Goal: Task Accomplishment & Management: Use online tool/utility

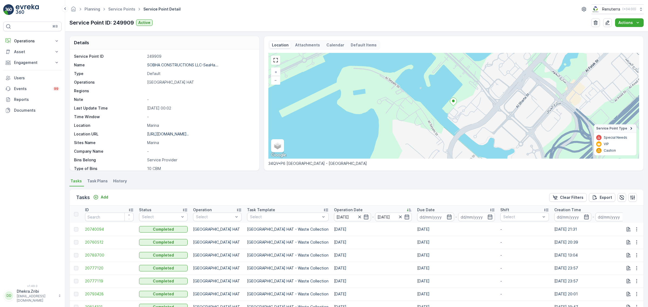
scroll to position [71, 0]
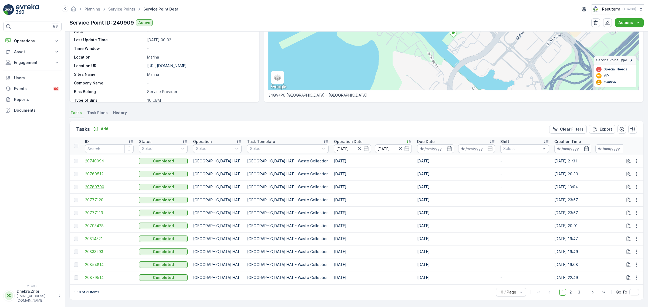
click at [98, 184] on span "20789700" at bounding box center [109, 186] width 49 height 5
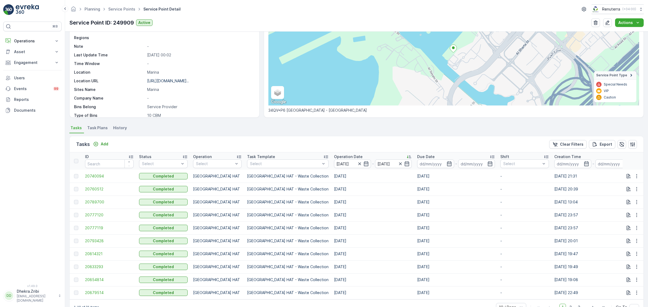
scroll to position [53, 0]
click at [103, 215] on span "20777120" at bounding box center [109, 214] width 49 height 5
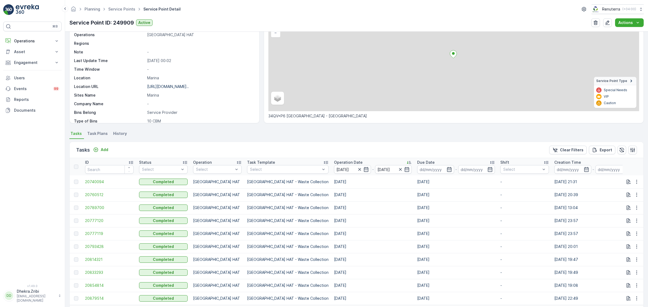
scroll to position [71, 0]
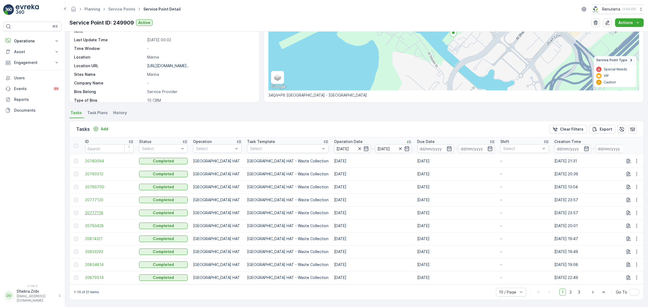
click at [99, 210] on span "20777119" at bounding box center [109, 212] width 49 height 5
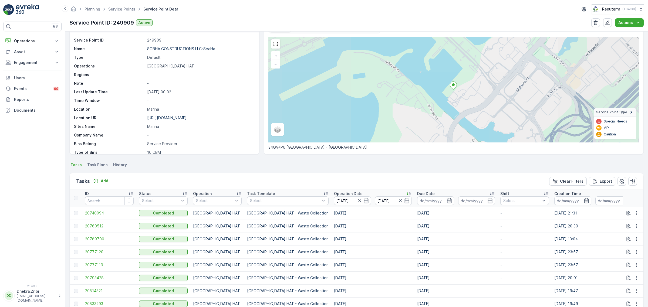
scroll to position [67, 0]
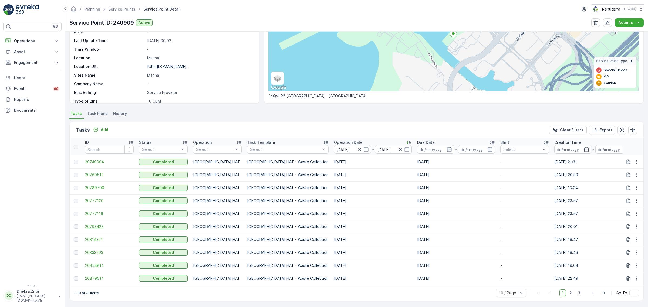
click at [92, 227] on span "20793428" at bounding box center [109, 226] width 49 height 5
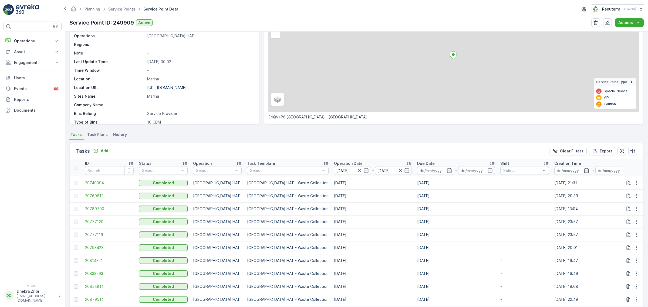
scroll to position [71, 0]
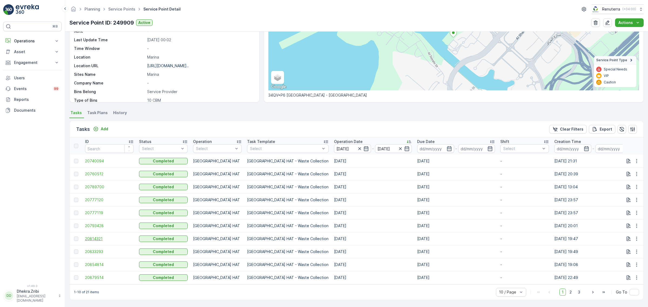
click at [104, 237] on span "20814321" at bounding box center [109, 238] width 49 height 5
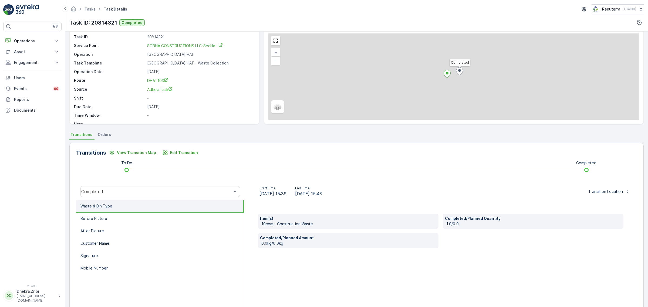
scroll to position [33, 0]
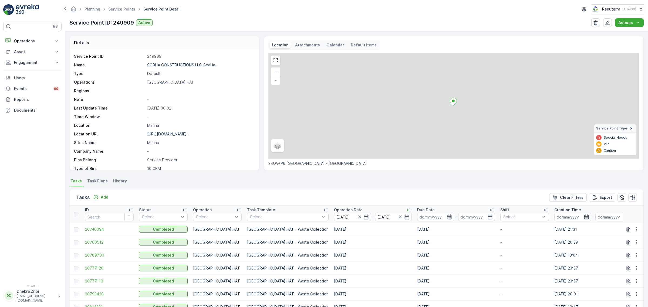
scroll to position [71, 0]
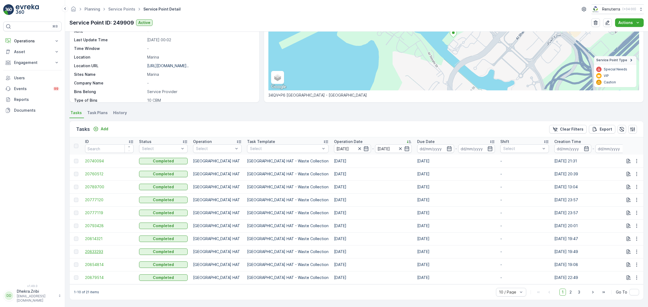
click at [95, 251] on span "20833293" at bounding box center [109, 251] width 49 height 5
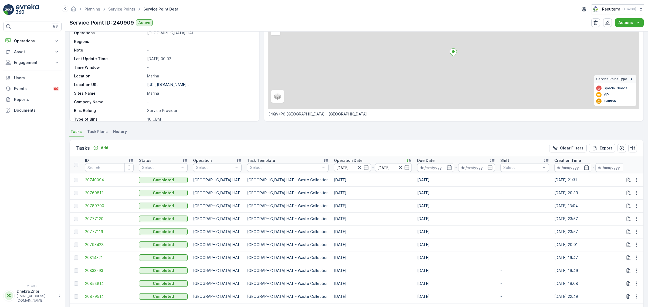
scroll to position [71, 0]
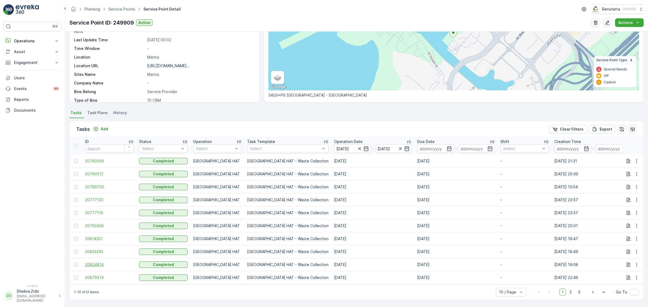
click at [102, 263] on span "20854814" at bounding box center [109, 264] width 49 height 5
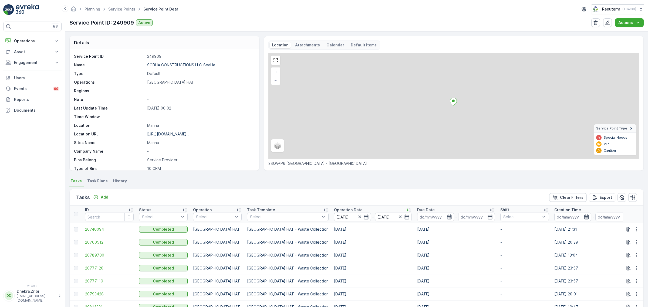
scroll to position [71, 0]
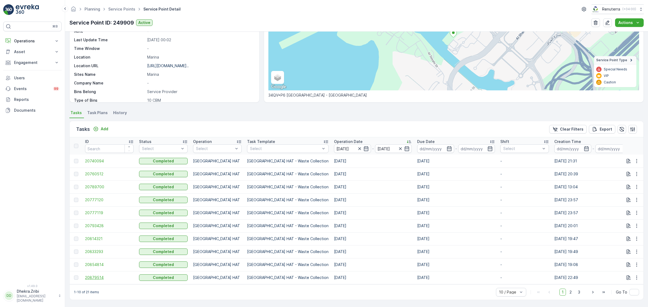
click at [97, 275] on span "20879514" at bounding box center [109, 277] width 49 height 5
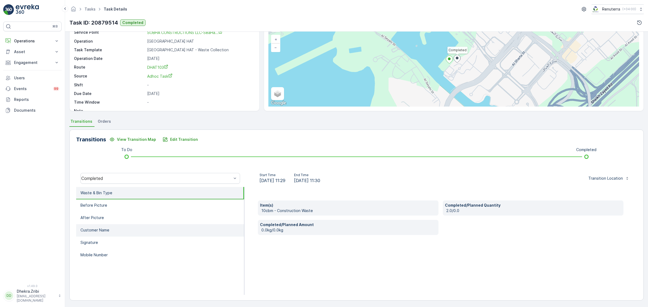
scroll to position [33, 0]
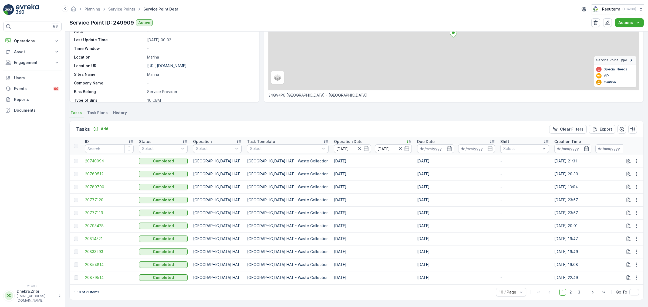
scroll to position [71, 0]
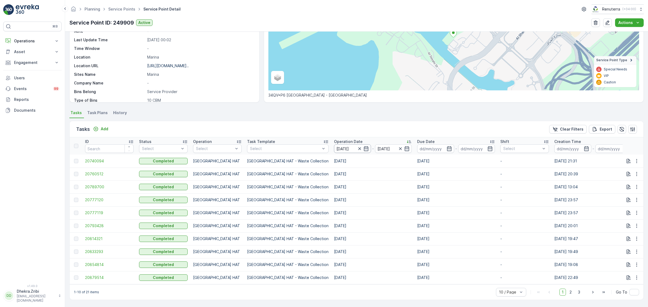
click at [334, 147] on input "[DATE]" at bounding box center [352, 148] width 37 height 9
click at [567, 291] on span "2" at bounding box center [570, 292] width 7 height 7
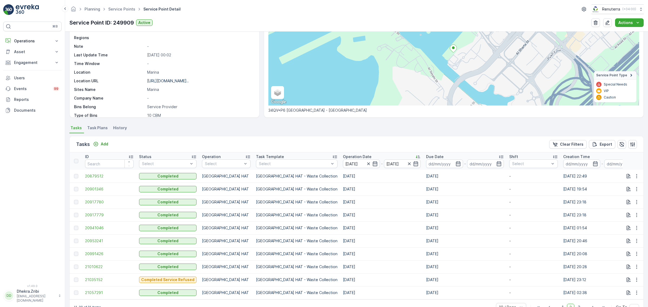
scroll to position [71, 0]
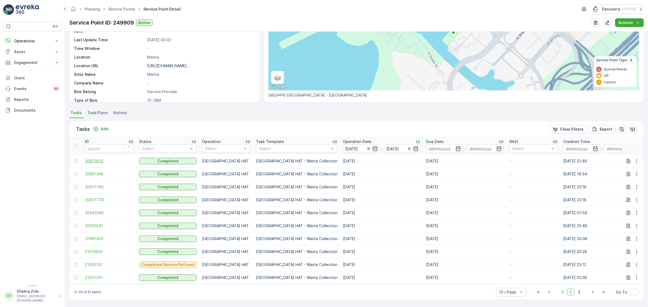
click at [100, 161] on span "20879512" at bounding box center [109, 160] width 49 height 5
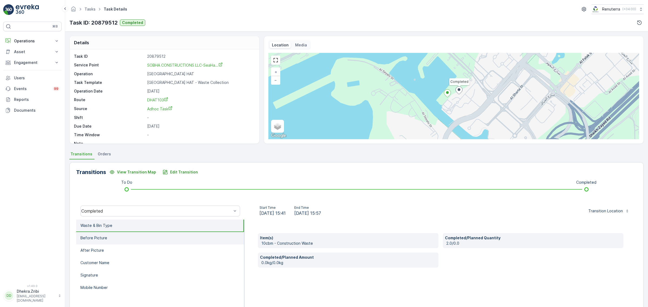
click at [116, 242] on li "Before Picture" at bounding box center [160, 238] width 168 height 12
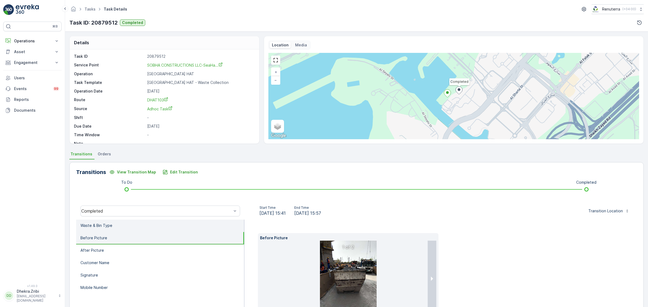
click at [123, 224] on li "Waste & Bin Type" at bounding box center [160, 226] width 168 height 12
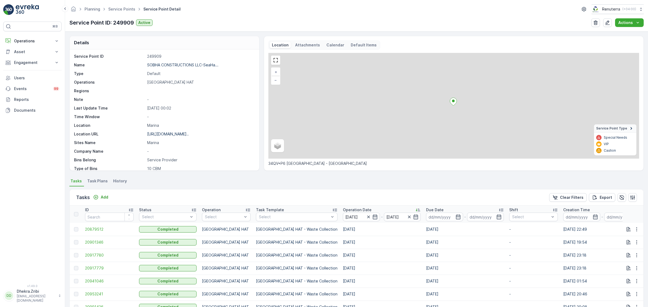
scroll to position [71, 0]
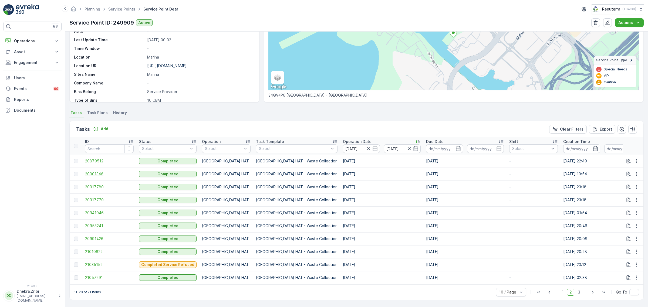
click at [97, 171] on span "20901346" at bounding box center [109, 173] width 49 height 5
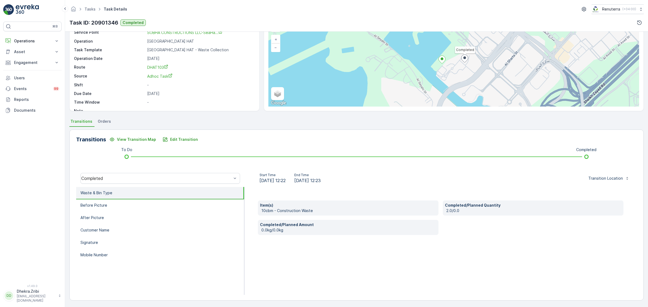
scroll to position [33, 0]
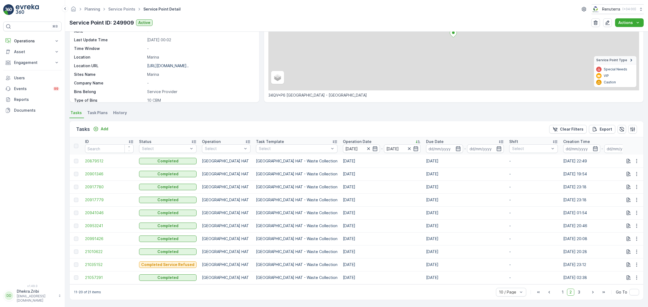
scroll to position [71, 0]
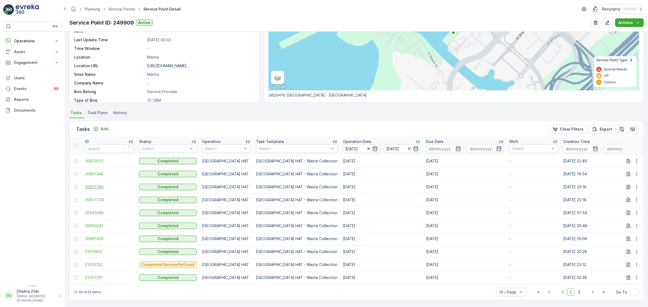
click at [102, 185] on span "20917780" at bounding box center [109, 186] width 49 height 5
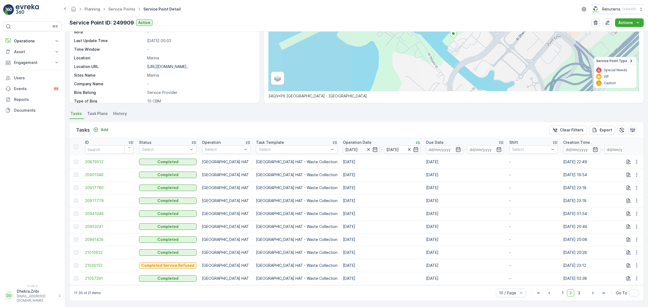
scroll to position [71, 0]
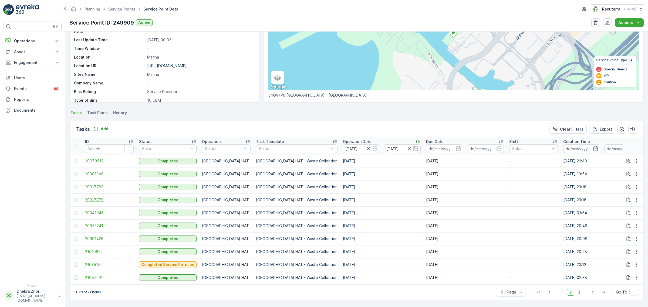
drag, startPoint x: 92, startPoint y: 194, endPoint x: 93, endPoint y: 198, distance: 4.1
click at [92, 194] on td "20917779" at bounding box center [109, 199] width 54 height 13
click at [93, 198] on span "20917779" at bounding box center [109, 199] width 49 height 5
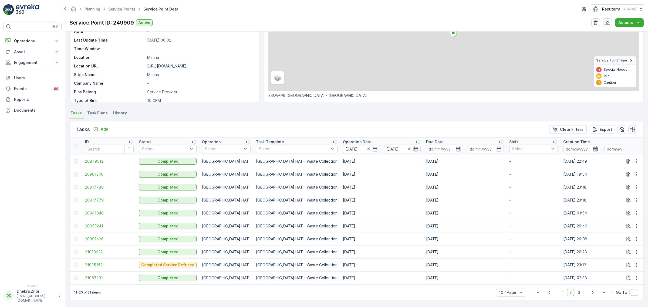
scroll to position [71, 0]
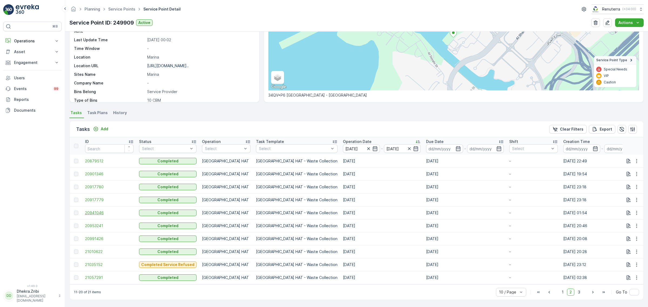
click at [107, 210] on span "20941046" at bounding box center [109, 212] width 49 height 5
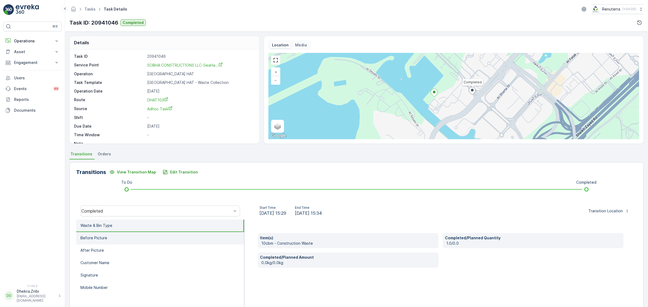
drag, startPoint x: 214, startPoint y: 231, endPoint x: 208, endPoint y: 236, distance: 7.3
click at [213, 232] on li "Before Picture" at bounding box center [160, 238] width 168 height 12
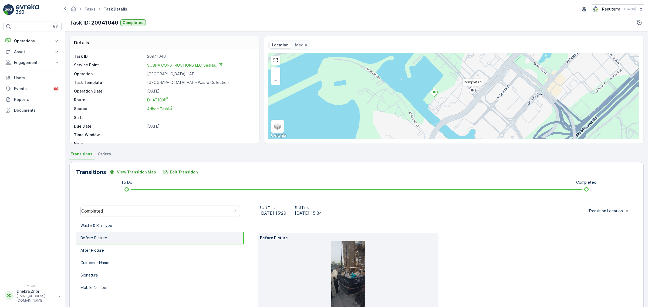
click at [360, 281] on img at bounding box center [348, 279] width 34 height 76
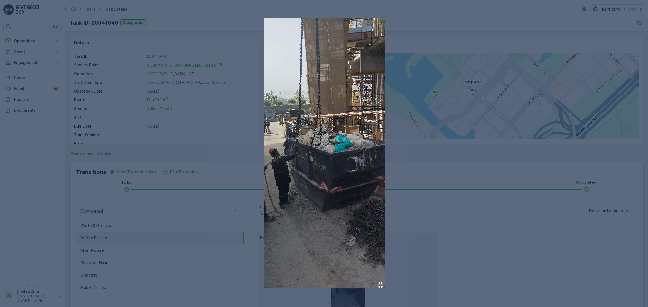
drag, startPoint x: 601, startPoint y: 255, endPoint x: 584, endPoint y: 251, distance: 16.7
click at [601, 254] on div at bounding box center [324, 153] width 648 height 307
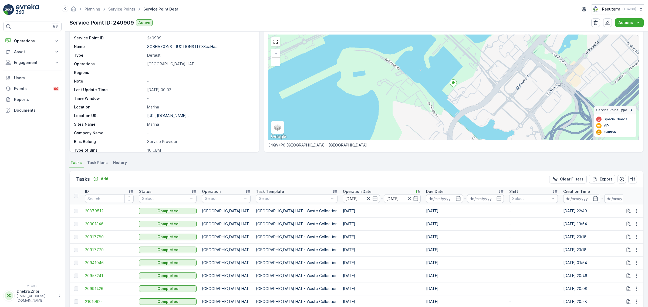
scroll to position [71, 0]
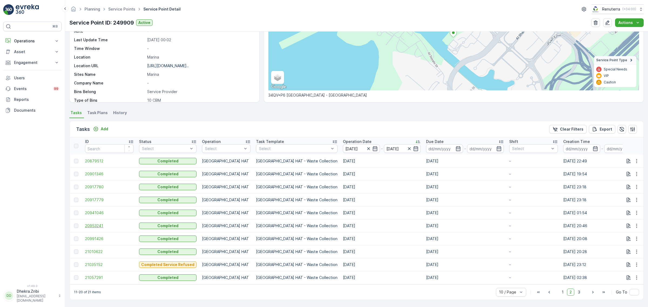
click at [101, 225] on span "20953241" at bounding box center [109, 225] width 49 height 5
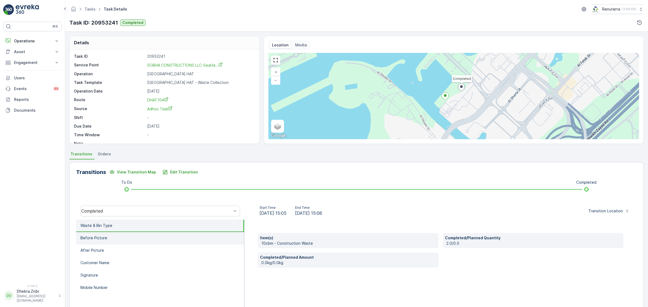
click at [128, 236] on li "Before Picture" at bounding box center [160, 238] width 168 height 12
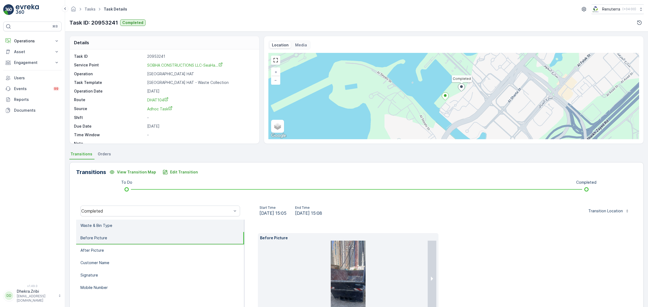
click at [130, 227] on li "Waste & Bin Type" at bounding box center [160, 226] width 168 height 12
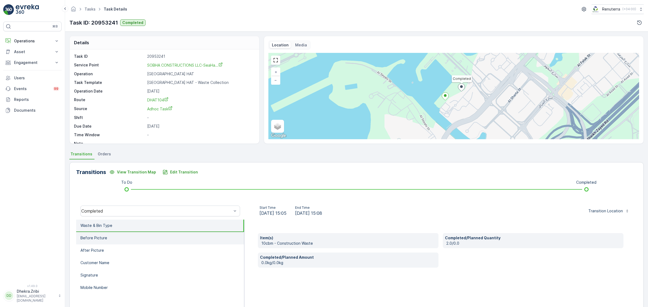
click at [115, 232] on li "Before Picture" at bounding box center [160, 238] width 168 height 12
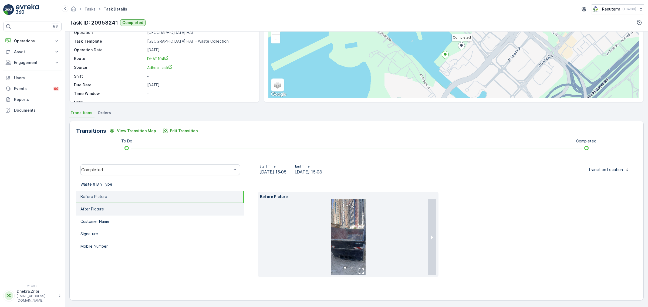
click at [154, 210] on li "After Picture" at bounding box center [160, 209] width 168 height 12
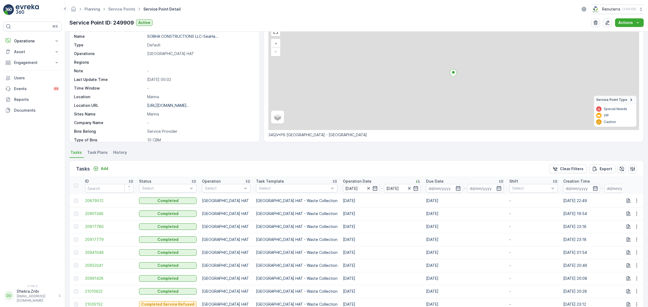
scroll to position [71, 0]
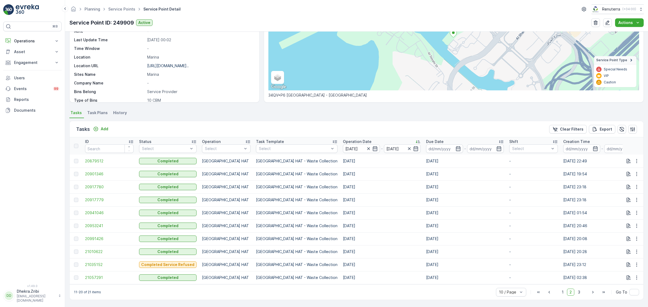
click at [92, 239] on td "20991426" at bounding box center [109, 238] width 54 height 13
click at [90, 236] on span "20991426" at bounding box center [109, 238] width 49 height 5
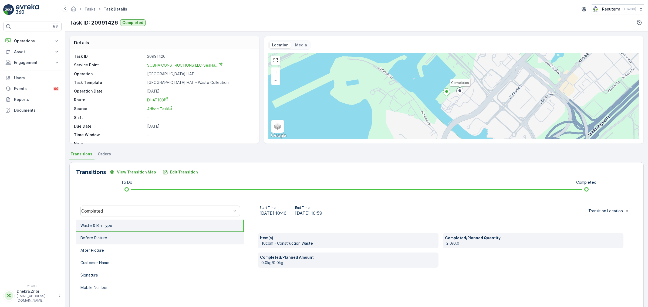
click at [122, 238] on li "Before Picture" at bounding box center [160, 238] width 168 height 12
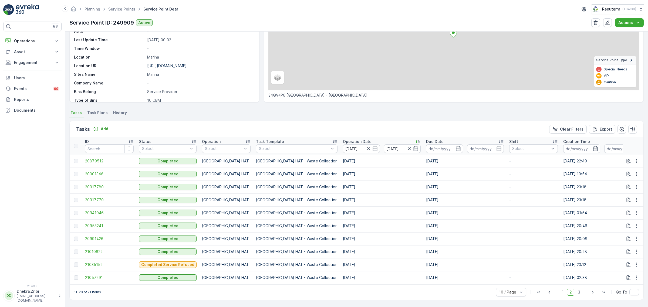
scroll to position [71, 0]
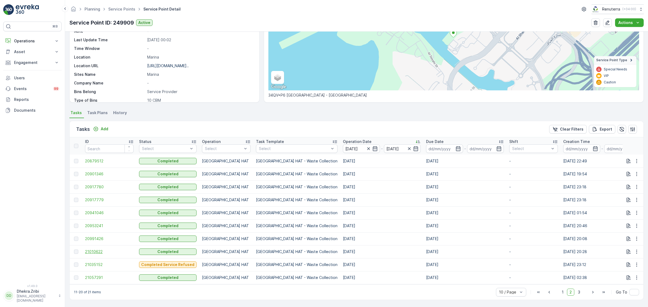
click at [106, 249] on span "21010622" at bounding box center [109, 251] width 49 height 5
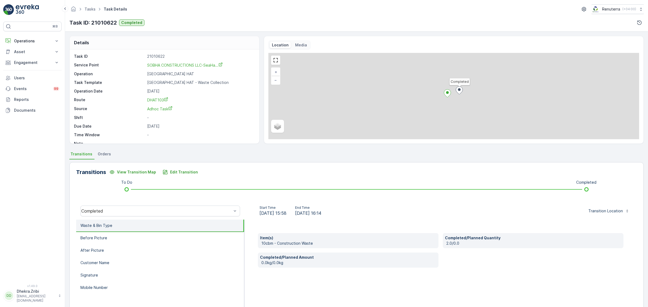
scroll to position [33, 0]
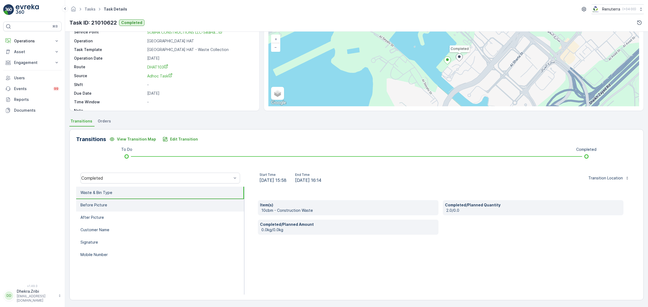
click at [182, 209] on li "Before Picture" at bounding box center [160, 205] width 168 height 12
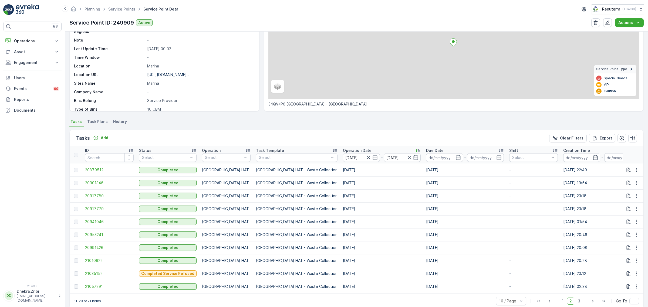
scroll to position [71, 0]
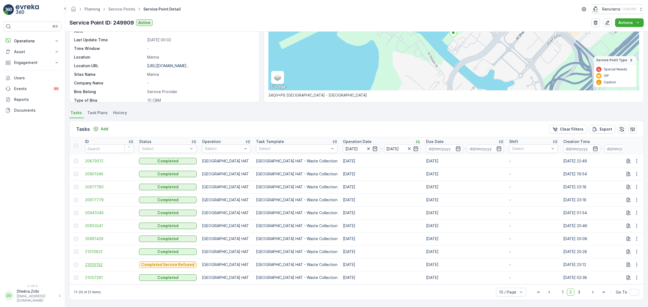
click at [96, 263] on span "21035152" at bounding box center [109, 264] width 49 height 5
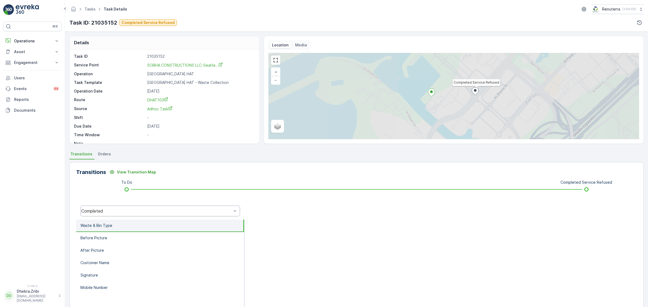
click at [107, 213] on div "Completed" at bounding box center [156, 211] width 150 height 5
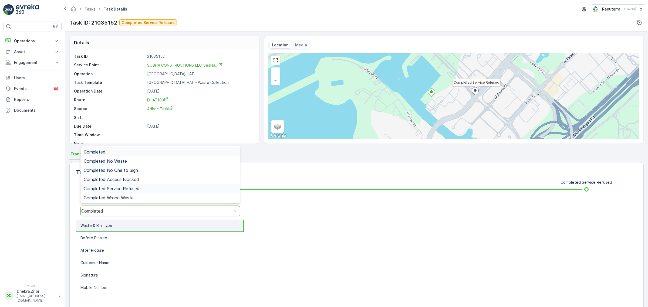
click at [123, 189] on span "Completed Service Refused" at bounding box center [112, 188] width 56 height 5
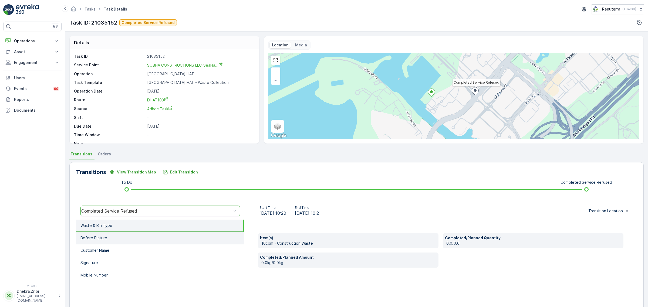
click at [141, 234] on li "Before Picture" at bounding box center [160, 238] width 168 height 12
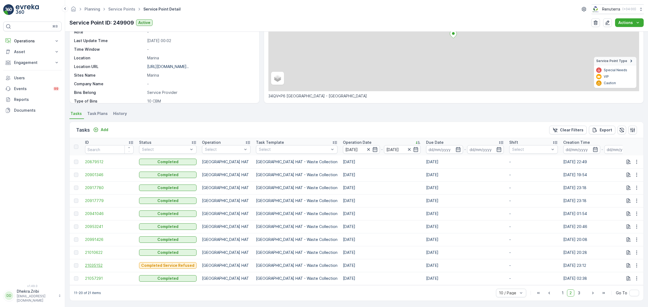
scroll to position [71, 0]
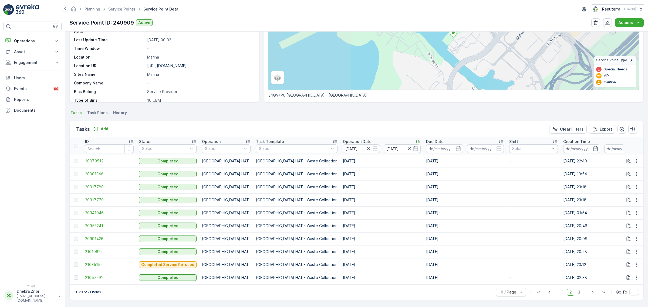
click at [96, 271] on td "21057291" at bounding box center [109, 277] width 54 height 13
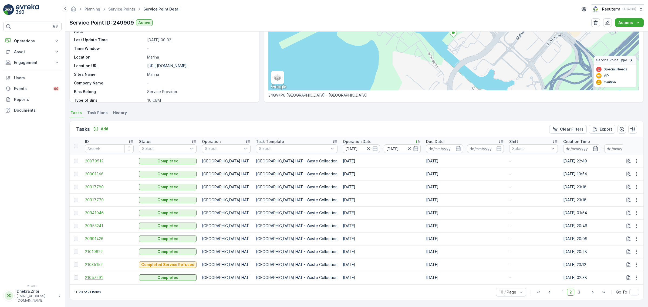
click at [96, 275] on span "21057291" at bounding box center [109, 277] width 49 height 5
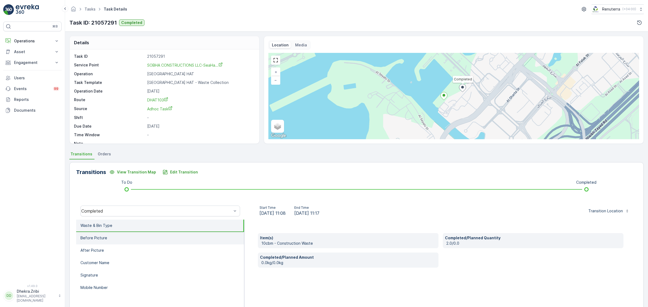
click at [125, 238] on li "Before Picture" at bounding box center [160, 238] width 168 height 12
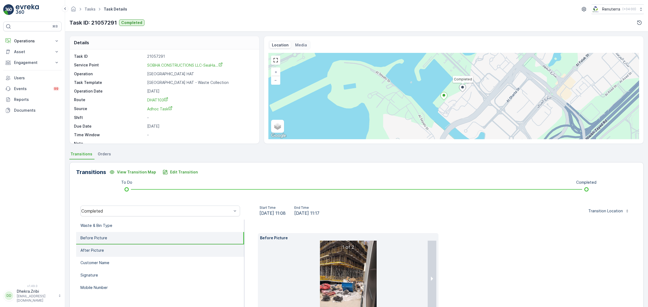
click at [147, 254] on li "After Picture" at bounding box center [160, 250] width 168 height 12
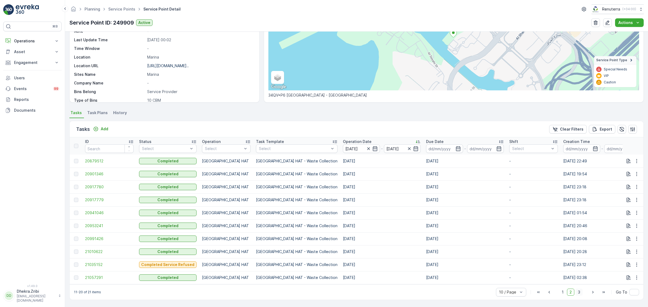
click at [578, 295] on span "3" at bounding box center [578, 292] width 7 height 7
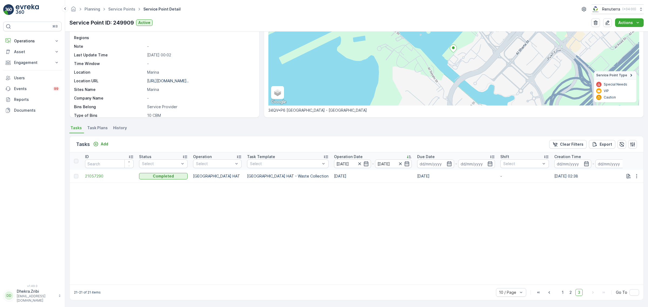
scroll to position [56, 0]
click at [106, 176] on td "21057290" at bounding box center [109, 175] width 54 height 13
click at [107, 173] on span "21057290" at bounding box center [109, 175] width 49 height 5
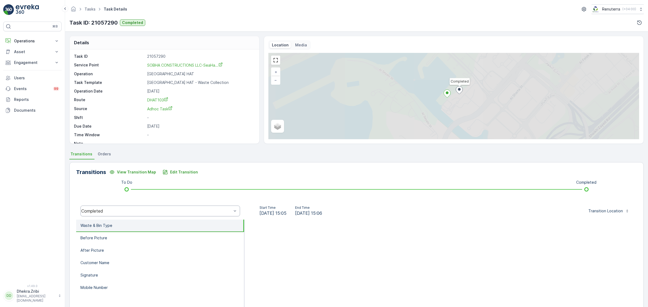
click at [142, 210] on div "Completed" at bounding box center [156, 211] width 150 height 5
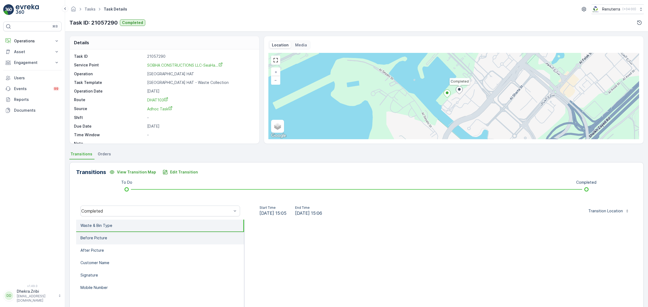
click at [147, 233] on li "Before Picture" at bounding box center [160, 238] width 168 height 12
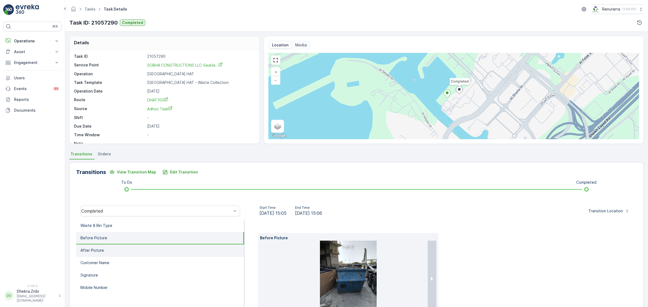
click at [149, 244] on li "After Picture" at bounding box center [160, 250] width 168 height 12
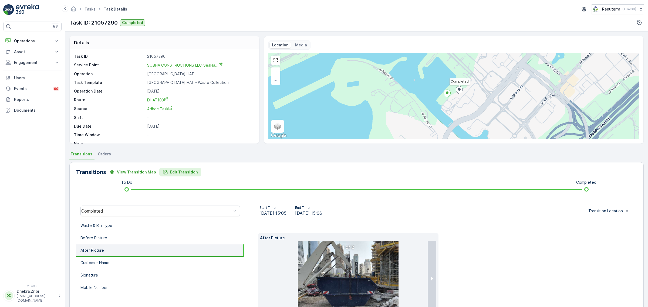
click at [172, 173] on p "Edit Transition" at bounding box center [184, 171] width 28 height 5
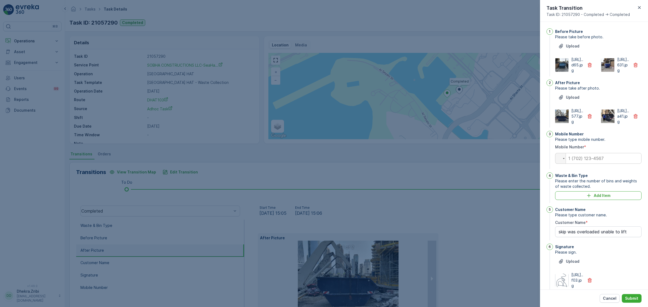
click at [277, 212] on div at bounding box center [324, 153] width 648 height 307
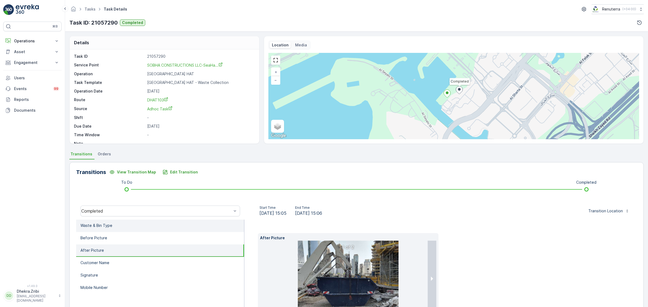
click at [150, 227] on li "Waste & Bin Type" at bounding box center [160, 226] width 168 height 12
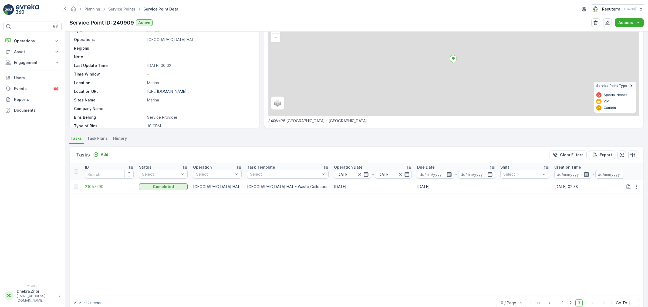
scroll to position [56, 0]
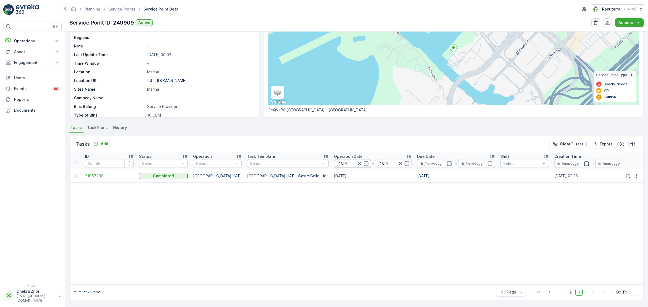
click at [334, 162] on input "[DATE]" at bounding box center [352, 163] width 37 height 9
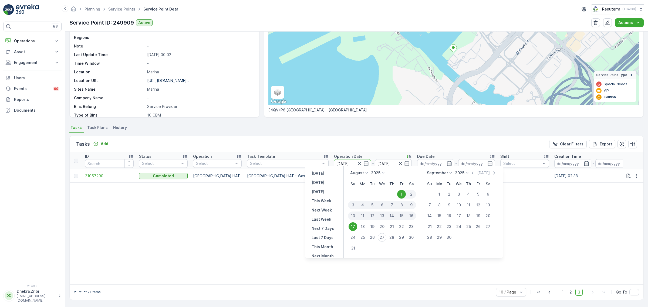
click at [349, 226] on div "17" at bounding box center [352, 226] width 9 height 9
type input "[DATE]"
click at [349, 226] on div "17" at bounding box center [352, 226] width 9 height 9
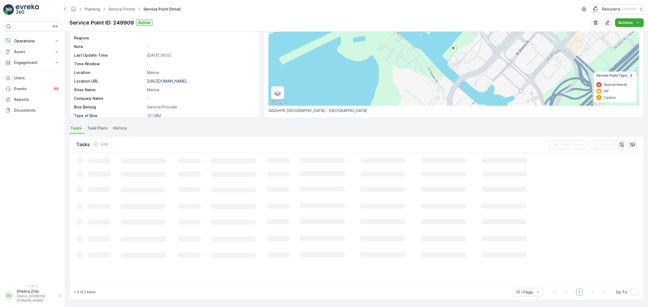
scroll to position [56, 0]
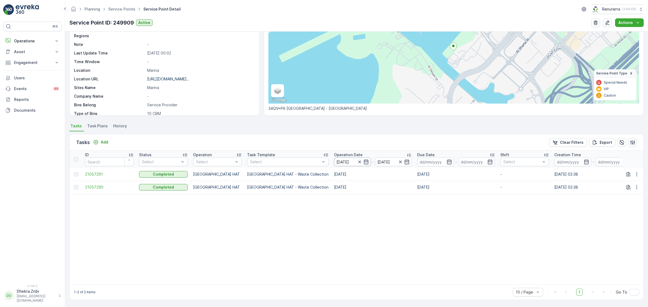
click at [334, 163] on input "[DATE]" at bounding box center [352, 162] width 37 height 9
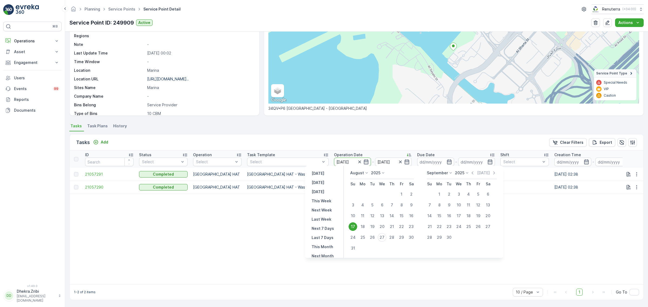
click at [214, 234] on table "ID Status Select Operation Select Task Template Select Operation Date [DATE] - …" at bounding box center [517, 218] width 895 height 134
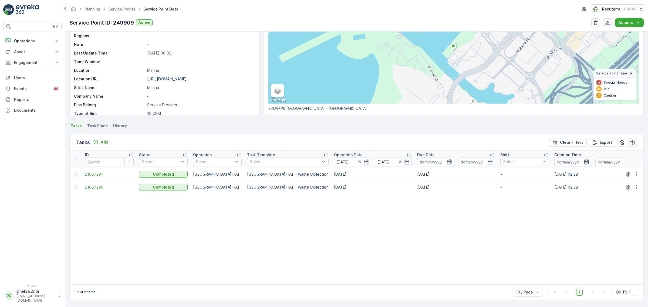
click at [87, 170] on td "21057291" at bounding box center [109, 174] width 54 height 13
click at [88, 172] on span "21057291" at bounding box center [109, 174] width 49 height 5
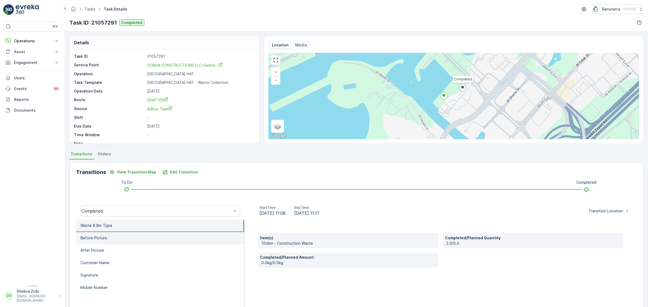
click at [156, 241] on li "Before Picture" at bounding box center [160, 238] width 168 height 12
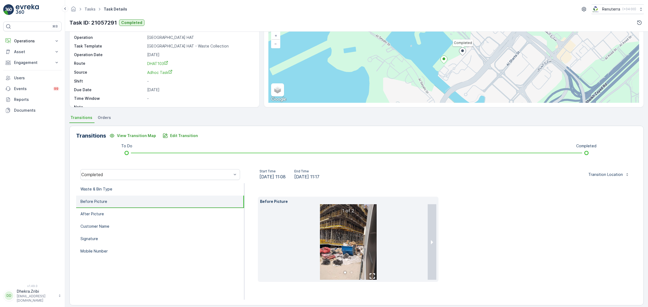
scroll to position [41, 0]
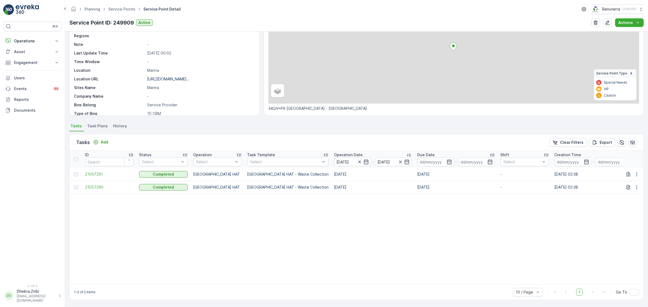
scroll to position [57, 0]
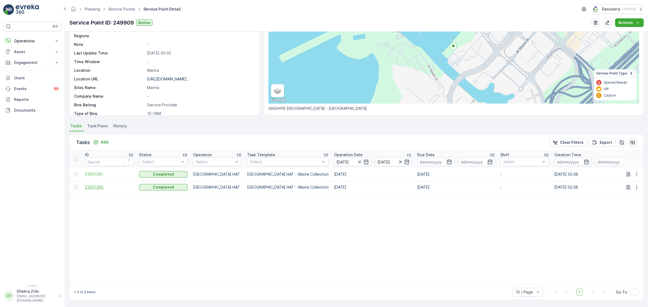
click at [92, 185] on span "21057290" at bounding box center [109, 187] width 49 height 5
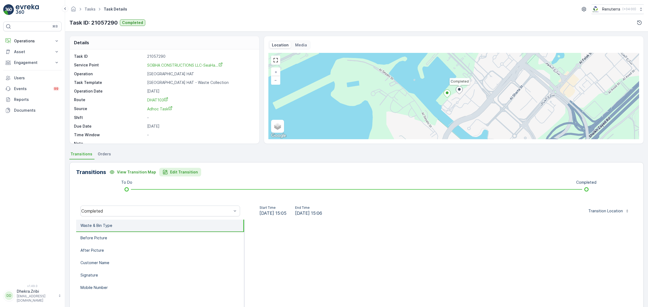
click at [176, 171] on p "Edit Transition" at bounding box center [184, 171] width 28 height 5
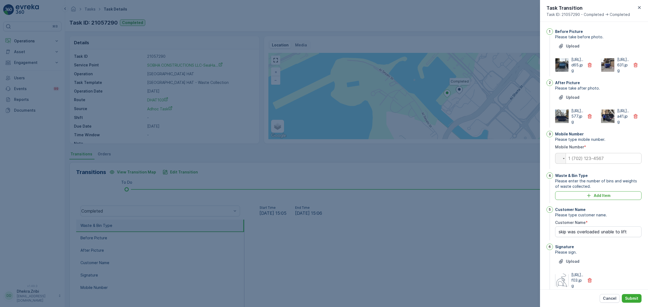
click at [593, 204] on div "Waste & Bin Type Please enter the number of bins and weights of waste collected…" at bounding box center [598, 188] width 86 height 32
click at [591, 198] on div "Add Item" at bounding box center [598, 195] width 80 height 5
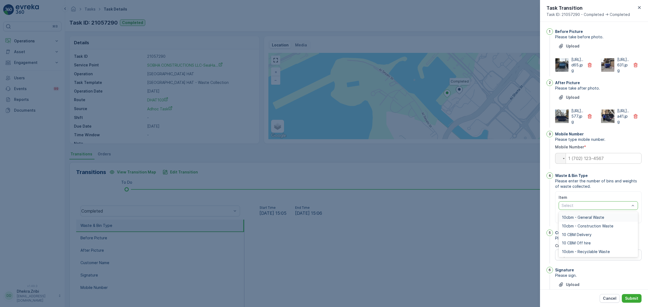
click at [571, 208] on div at bounding box center [595, 205] width 69 height 4
click at [576, 228] on span "10cbm - Construction Waste" at bounding box center [587, 226] width 52 height 4
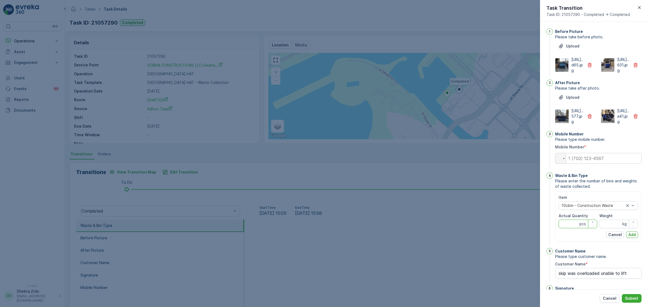
click at [571, 228] on Quantity "Actual Quantity" at bounding box center [577, 224] width 39 height 9
type Quantity "1"
click at [610, 228] on input "Weight" at bounding box center [618, 224] width 39 height 9
type input "0"
click at [630, 237] on p "Add" at bounding box center [632, 234] width 8 height 5
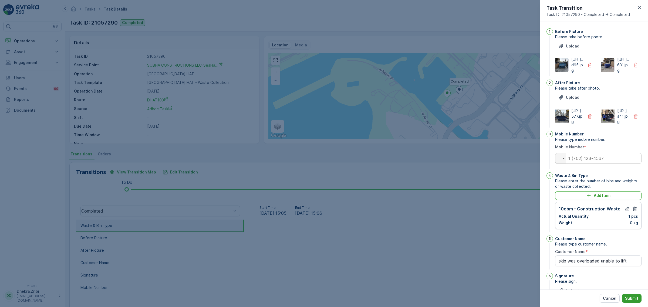
click at [631, 296] on p "Submit" at bounding box center [631, 298] width 13 height 5
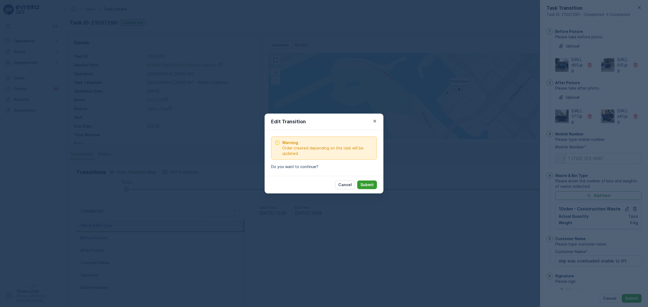
click at [370, 184] on p "Submit" at bounding box center [366, 184] width 13 height 5
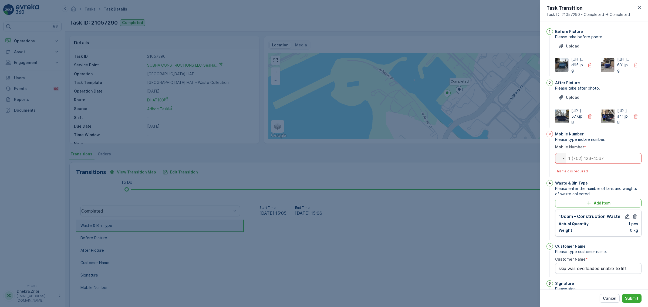
click at [382, 246] on div at bounding box center [324, 153] width 648 height 307
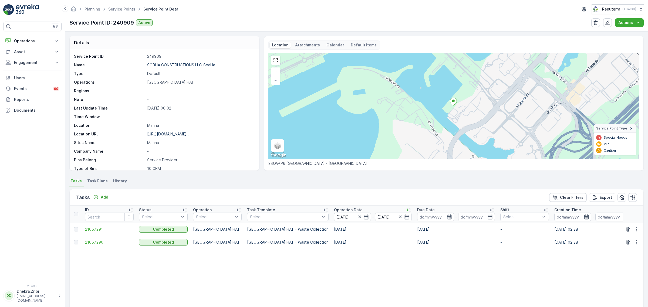
click at [93, 225] on td "21057291" at bounding box center [109, 229] width 54 height 13
click at [92, 227] on span "21057291" at bounding box center [109, 229] width 49 height 5
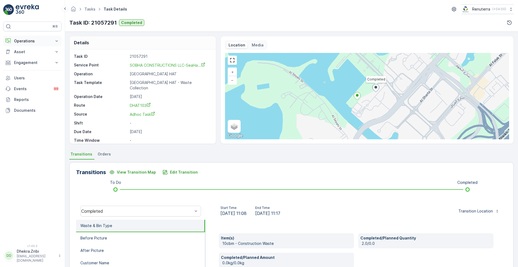
click at [60, 39] on button "Operations" at bounding box center [32, 41] width 58 height 11
click at [26, 51] on p "Insights" at bounding box center [21, 49] width 14 height 5
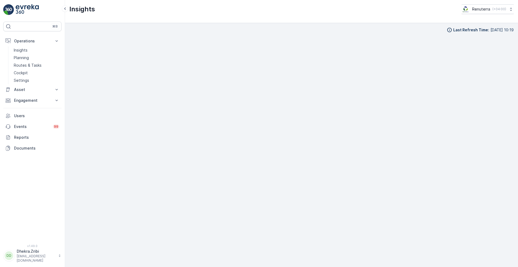
scroll to position [6, 0]
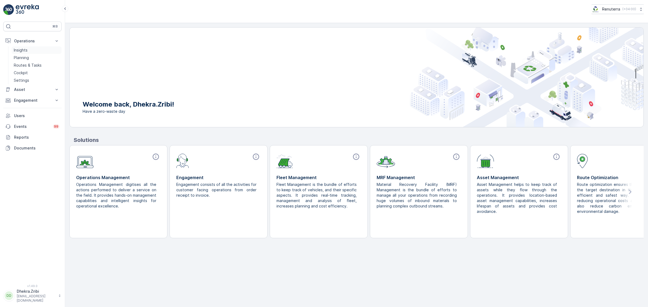
click at [19, 52] on p "Insights" at bounding box center [21, 49] width 14 height 5
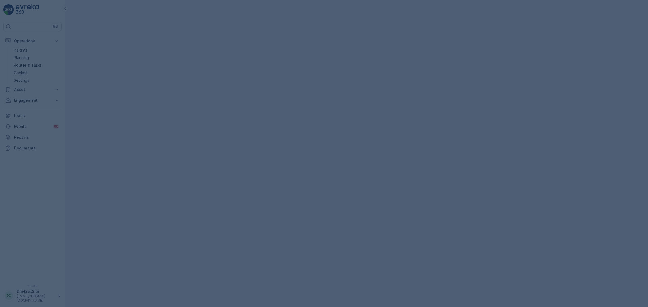
click at [44, 62] on div at bounding box center [324, 153] width 648 height 307
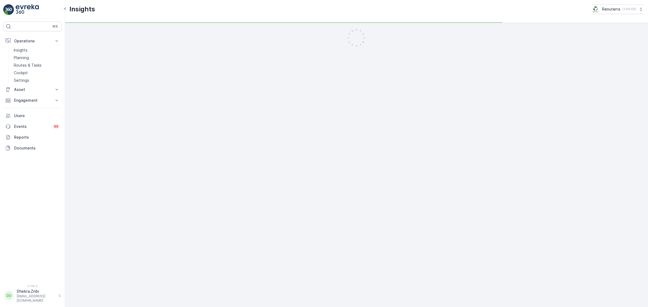
click at [39, 60] on link "Planning" at bounding box center [37, 58] width 50 height 8
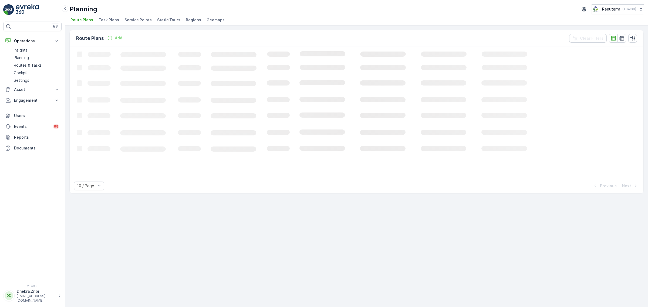
drag, startPoint x: 107, startPoint y: 30, endPoint x: 152, endPoint y: 16, distance: 47.2
click at [130, 22] on div "Planning Renuterra ( +04:00 ) Route Plans Task Plans Service Points Static Tour…" at bounding box center [356, 153] width 582 height 307
click at [152, 16] on ul "Route Plans Task Plans Service Points Static Tours Regions Geomaps" at bounding box center [354, 20] width 570 height 9
click at [135, 25] on li "Service Points" at bounding box center [138, 20] width 30 height 9
click at [162, 46] on icon "Loading..." at bounding box center [329, 111] width 518 height 131
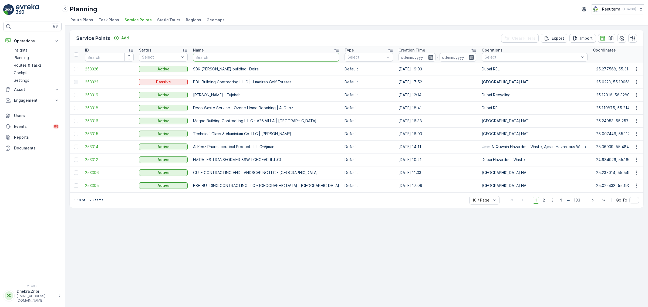
click at [202, 59] on input "text" at bounding box center [266, 57] width 146 height 9
type input "qemk"
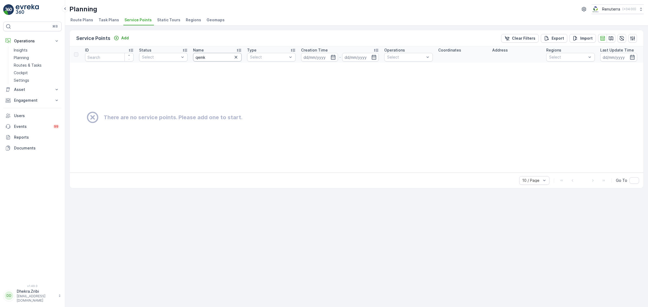
click at [197, 59] on input "qemk" at bounding box center [217, 57] width 49 height 9
click at [207, 48] on div "Name" at bounding box center [217, 49] width 49 height 5
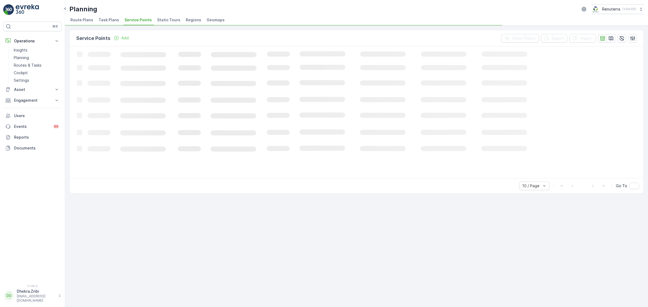
drag, startPoint x: 208, startPoint y: 53, endPoint x: 208, endPoint y: 58, distance: 4.9
click at [208, 58] on icon "Loading..." at bounding box center [329, 111] width 518 height 131
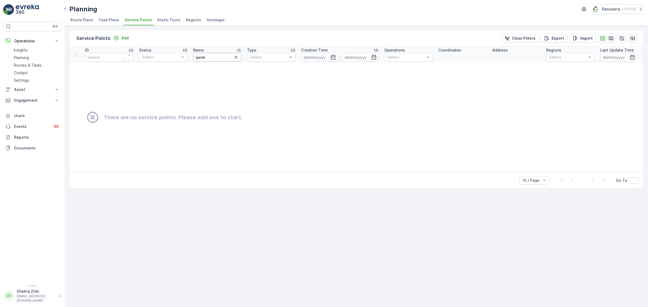
click at [206, 59] on input "qemk" at bounding box center [217, 57] width 49 height 9
type input "qemtex"
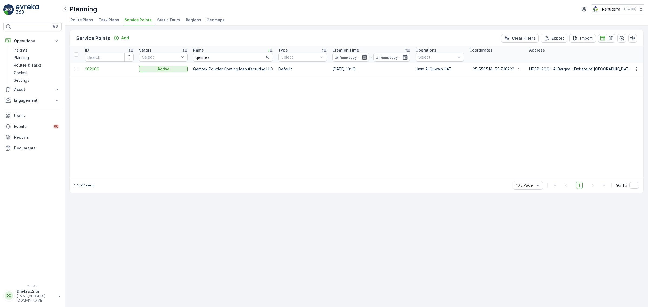
drag, startPoint x: 101, startPoint y: 76, endPoint x: 100, endPoint y: 74, distance: 3.0
click at [100, 73] on td "202606" at bounding box center [109, 69] width 54 height 13
click at [99, 73] on td "202606" at bounding box center [109, 69] width 54 height 13
click at [92, 73] on td "202606" at bounding box center [109, 69] width 54 height 13
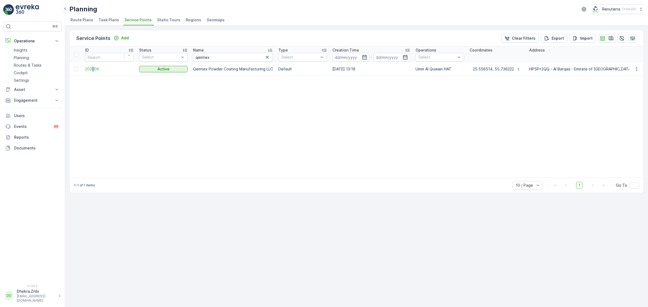
click at [92, 73] on td "202606" at bounding box center [109, 69] width 54 height 13
click at [98, 62] on th "ID" at bounding box center [109, 54] width 54 height 16
click at [92, 67] on span "202606" at bounding box center [109, 68] width 49 height 5
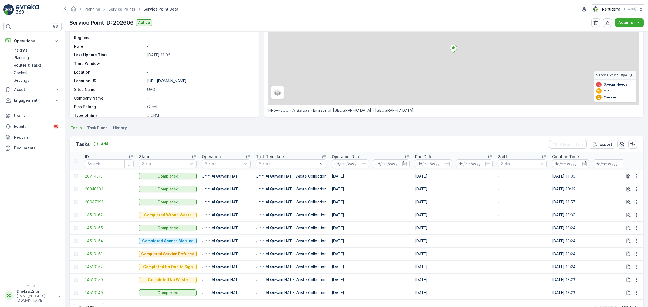
scroll to position [53, 0]
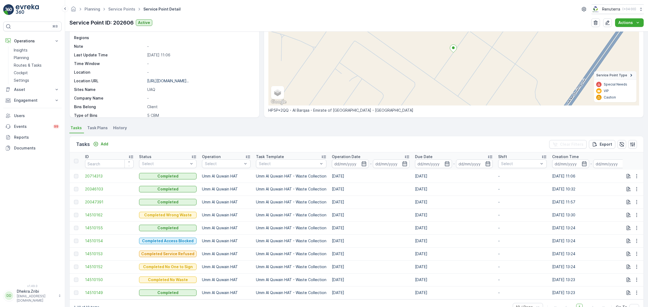
click at [95, 140] on div "Tasks Add Clear Filters Export" at bounding box center [356, 144] width 573 height 16
click at [99, 142] on div "Add" at bounding box center [100, 143] width 15 height 5
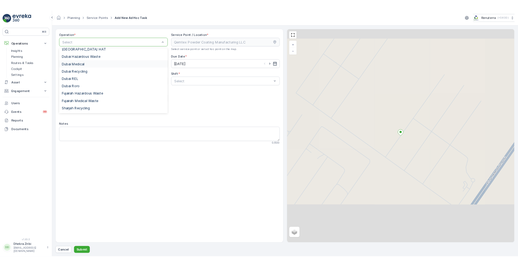
scroll to position [59, 0]
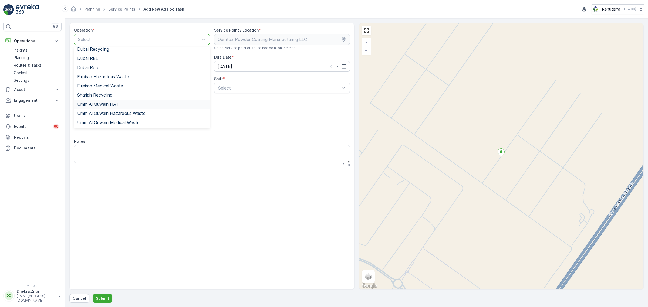
drag, startPoint x: 118, startPoint y: 100, endPoint x: 132, endPoint y: 101, distance: 14.9
click at [118, 100] on div "Umm Al Quwain HAT" at bounding box center [142, 104] width 136 height 9
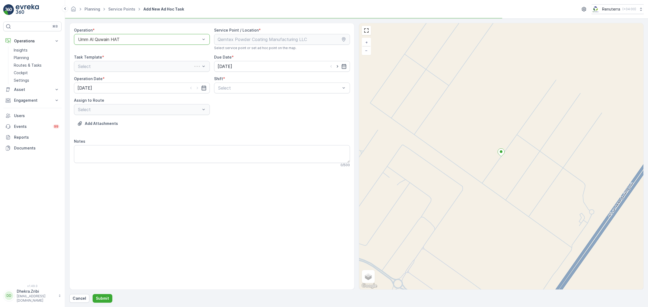
click at [233, 95] on div "Operation * option Umm Al Quwain HAT, selected. Umm Al Quwain HAT Service Point…" at bounding box center [212, 100] width 276 height 144
click at [229, 103] on span "Day Shift" at bounding box center [226, 101] width 19 height 5
click at [188, 114] on div "Select" at bounding box center [142, 109] width 136 height 11
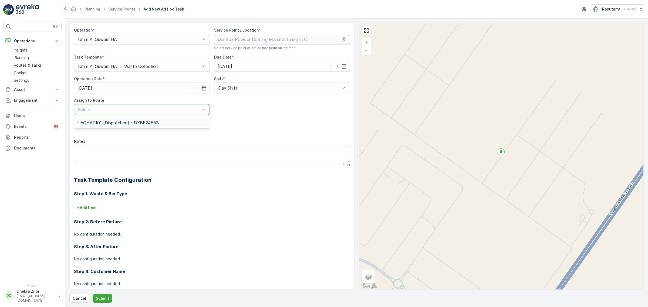
click at [161, 126] on div "UAQHAT101 (Dispatched) - DXBE24553" at bounding box center [142, 122] width 136 height 9
click at [99, 302] on button "Submit" at bounding box center [103, 298] width 20 height 9
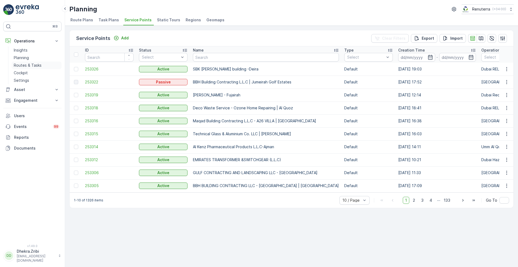
click at [30, 64] on p "Routes & Tasks" at bounding box center [28, 65] width 28 height 5
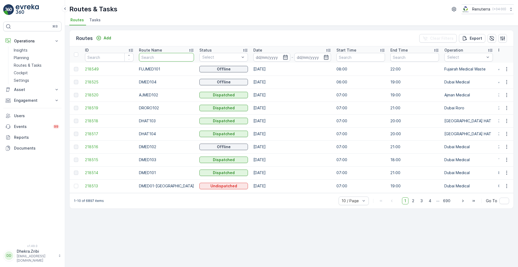
click at [157, 56] on input "text" at bounding box center [166, 57] width 55 height 9
type input "rel"
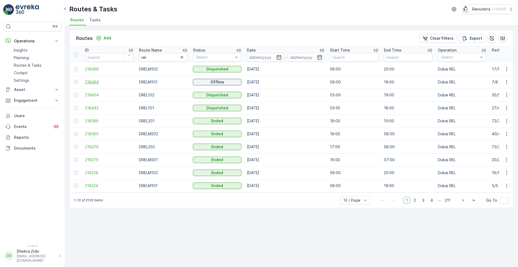
click at [96, 82] on span "218464" at bounding box center [109, 81] width 49 height 5
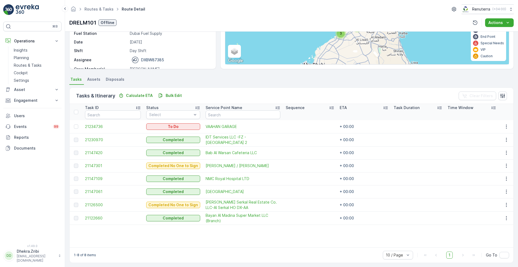
scroll to position [77, 0]
